Goal: Information Seeking & Learning: Learn about a topic

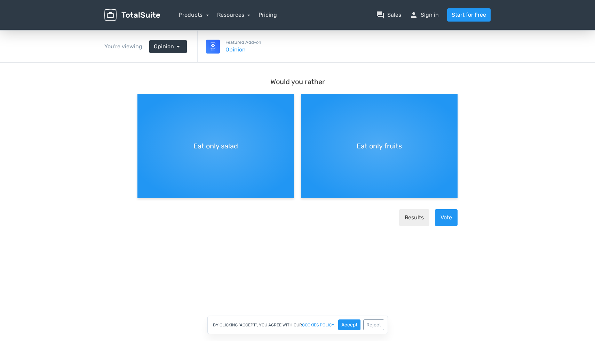
scroll to position [31, 0]
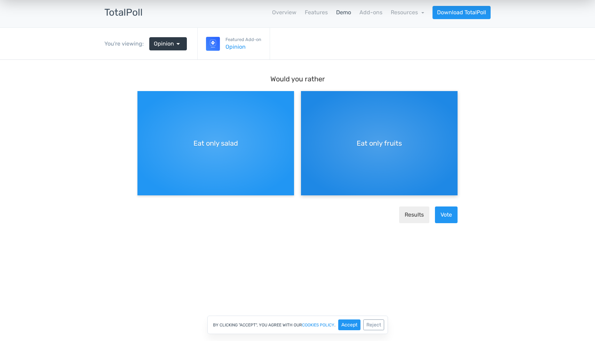
click at [407, 165] on div "Eat only fruits" at bounding box center [379, 143] width 157 height 104
click at [306, 99] on input "Eat only fruits" at bounding box center [303, 97] width 5 height 5
radio input "true"
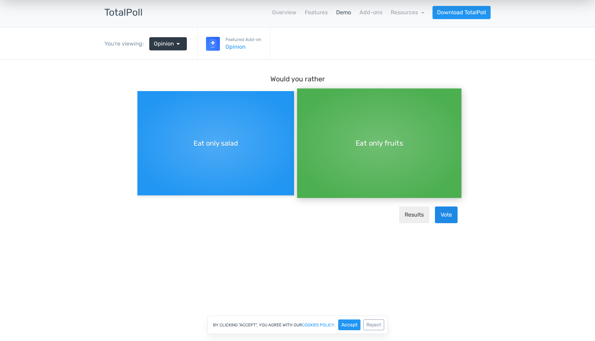
click at [452, 215] on button "Vote" at bounding box center [446, 215] width 23 height 17
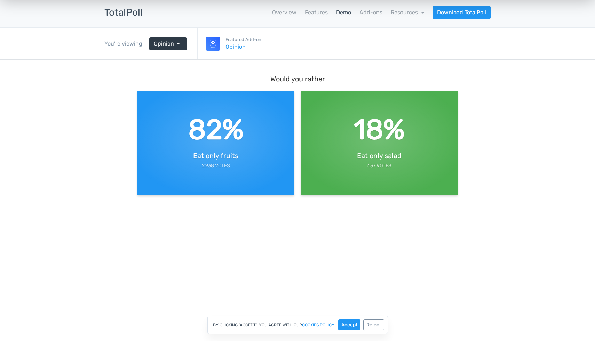
click at [346, 12] on link "Demo" at bounding box center [343, 12] width 15 height 8
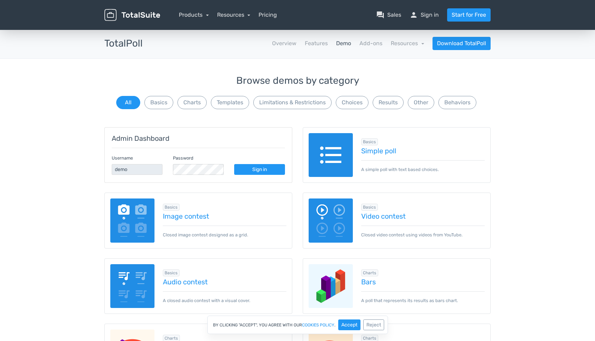
click at [349, 46] on link "Demo" at bounding box center [343, 43] width 15 height 8
click at [404, 44] on link "Resources" at bounding box center [407, 43] width 33 height 7
click at [359, 102] on button "Choices" at bounding box center [352, 102] width 33 height 13
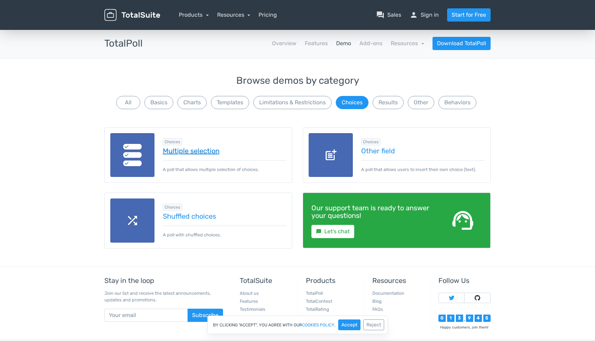
click at [184, 150] on link "Multiple selection" at bounding box center [225, 151] width 124 height 8
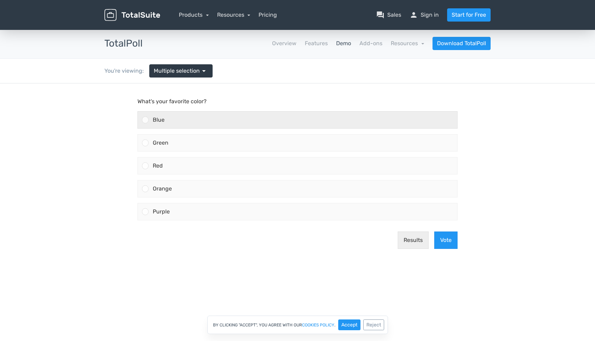
click at [245, 112] on div "Blue" at bounding box center [303, 120] width 309 height 17
click at [145, 120] on input "Blue" at bounding box center [145, 120] width 0 height 0
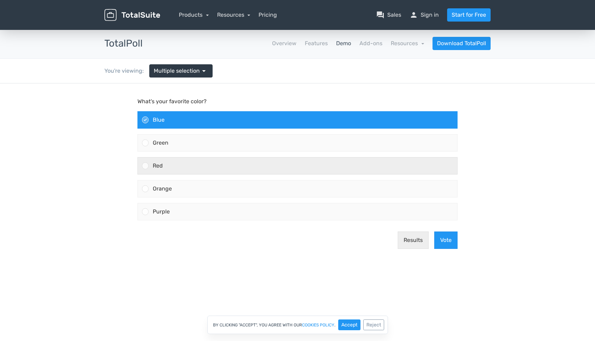
click at [246, 163] on div "Red" at bounding box center [303, 166] width 309 height 17
click at [145, 166] on input "Red" at bounding box center [145, 166] width 0 height 0
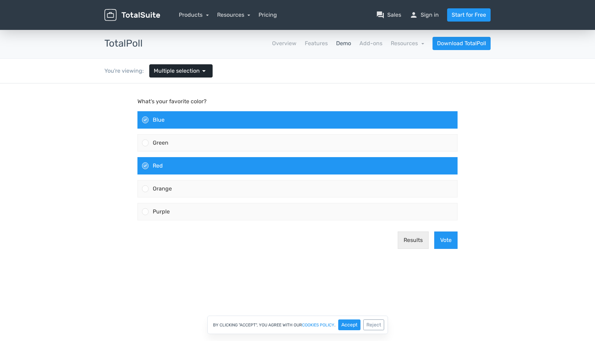
click at [185, 66] on link "Multiple selection arrow_drop_down" at bounding box center [180, 70] width 63 height 13
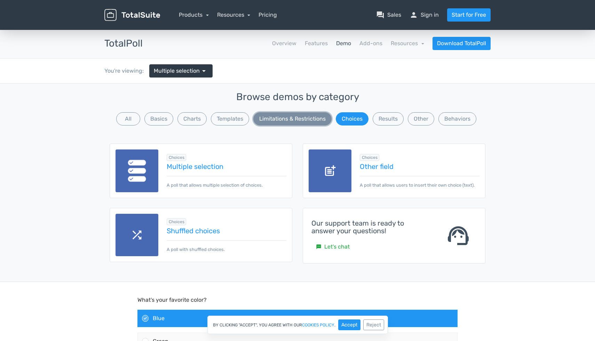
click at [290, 122] on button "Limitations & Restrictions" at bounding box center [292, 118] width 78 height 13
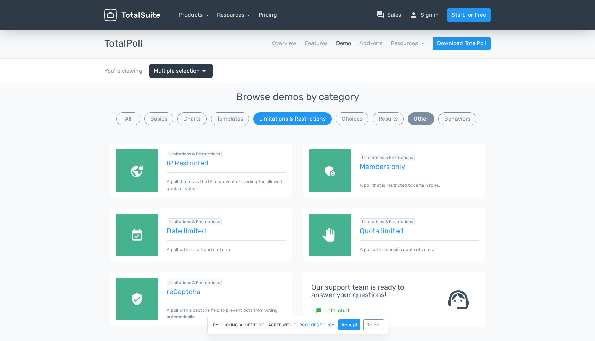
click at [415, 119] on button "Other" at bounding box center [421, 118] width 26 height 13
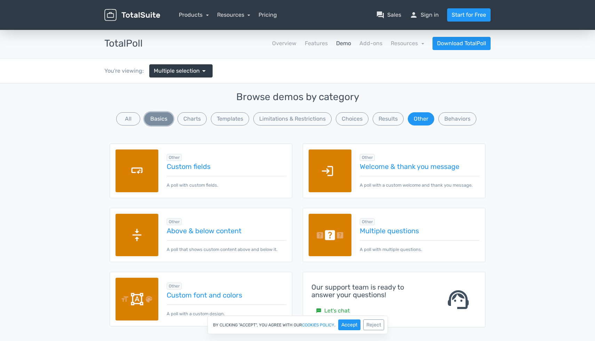
click at [159, 119] on button "Basics" at bounding box center [158, 118] width 29 height 13
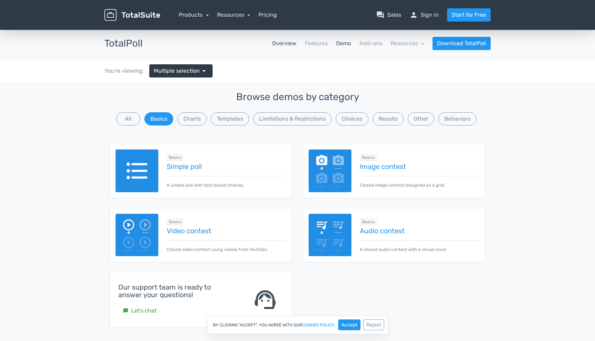
click at [287, 42] on link "Overview" at bounding box center [284, 43] width 24 height 8
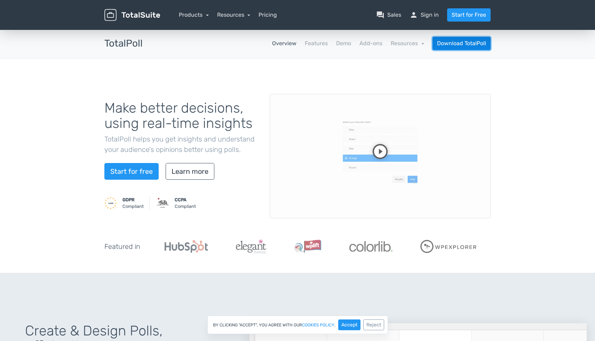
click at [456, 42] on link "Download TotalPoll" at bounding box center [462, 43] width 58 height 13
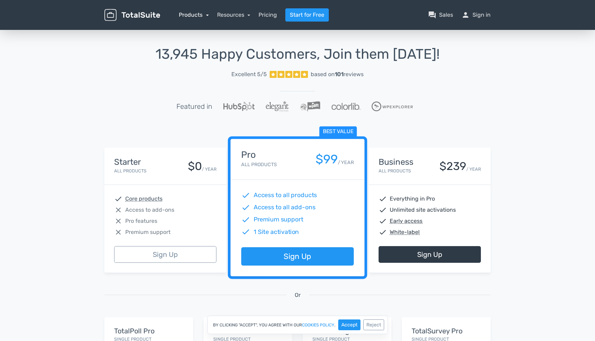
click at [200, 16] on link "Products" at bounding box center [194, 14] width 30 height 7
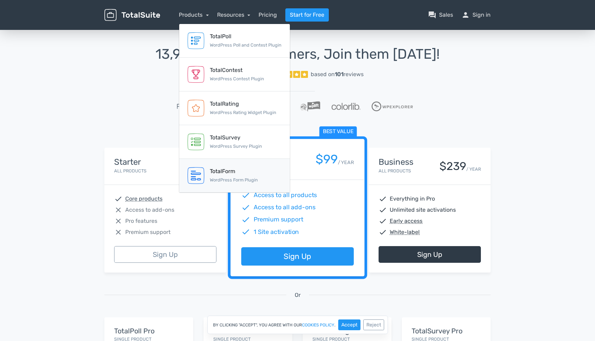
click at [213, 172] on div "TotalForm" at bounding box center [234, 171] width 48 height 8
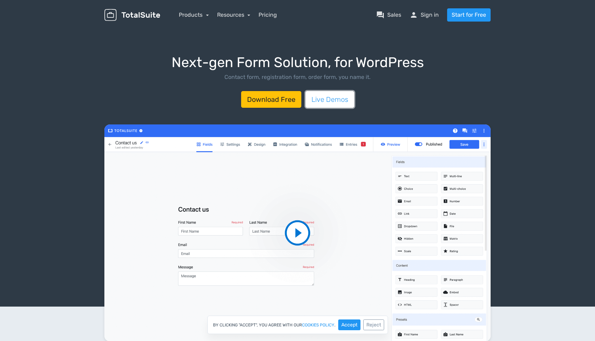
click at [324, 97] on link "Live Demos" at bounding box center [330, 99] width 49 height 17
click at [239, 19] on nav "Products TotalPoll WordPress Poll and Contest Plugin TotalContest WordPress Con…" at bounding box center [330, 14] width 331 height 13
click at [239, 15] on link "Resources" at bounding box center [233, 14] width 33 height 7
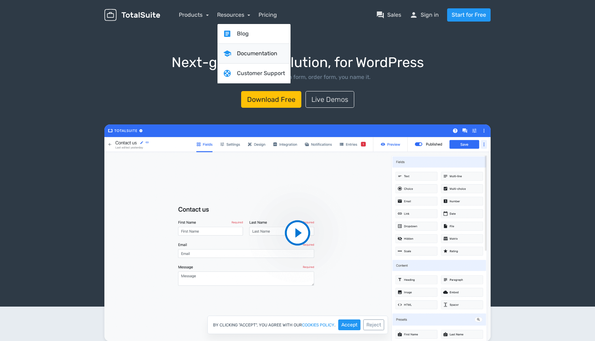
click at [248, 50] on link "school Documentation" at bounding box center [253, 54] width 73 height 20
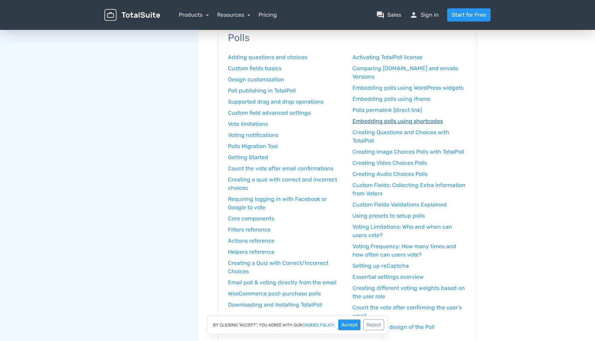
scroll to position [72, 0]
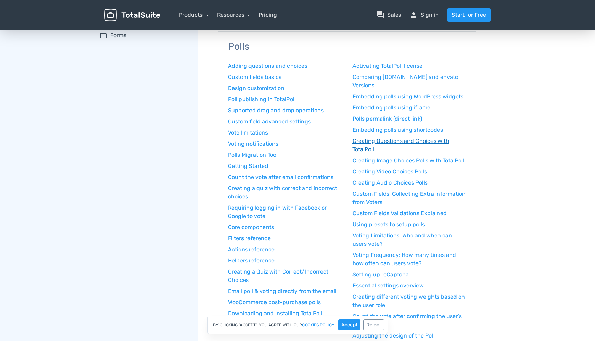
click at [365, 145] on link "Creating Questions and Choices with TotalPoll" at bounding box center [410, 145] width 114 height 17
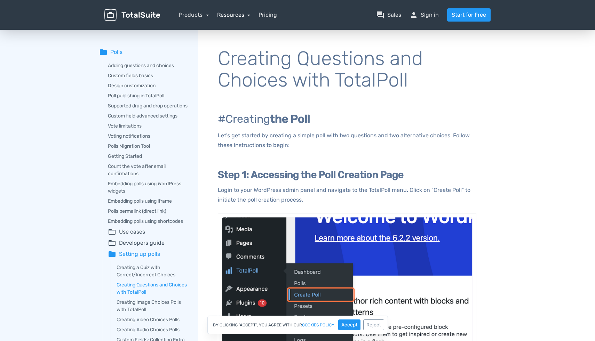
click at [231, 17] on link "Resources" at bounding box center [233, 14] width 33 height 7
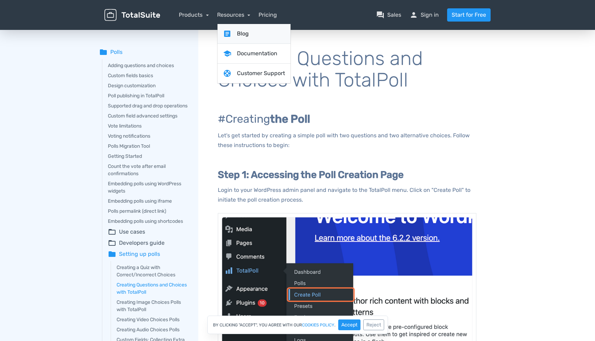
click at [241, 34] on link "article Blog" at bounding box center [253, 34] width 73 height 20
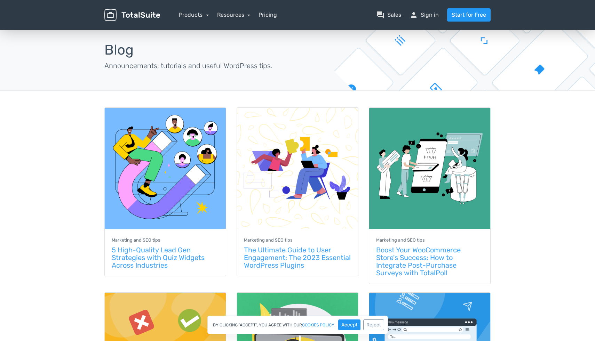
scroll to position [7, 0]
